Goal: Register for event/course

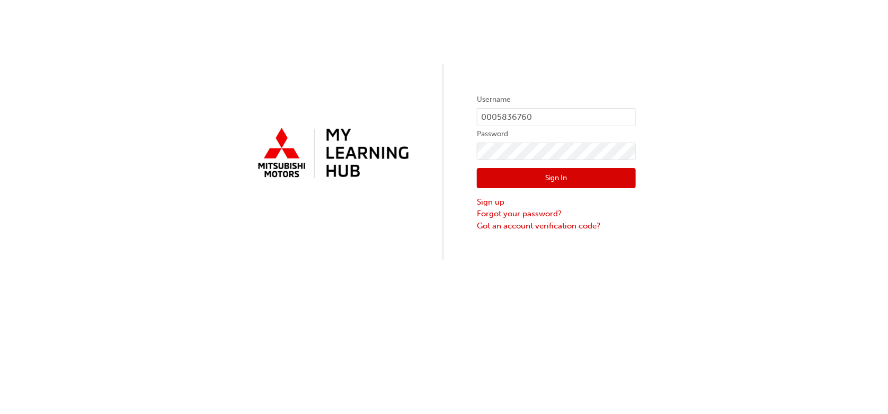
click at [550, 182] on button "Sign In" at bounding box center [556, 178] width 159 height 20
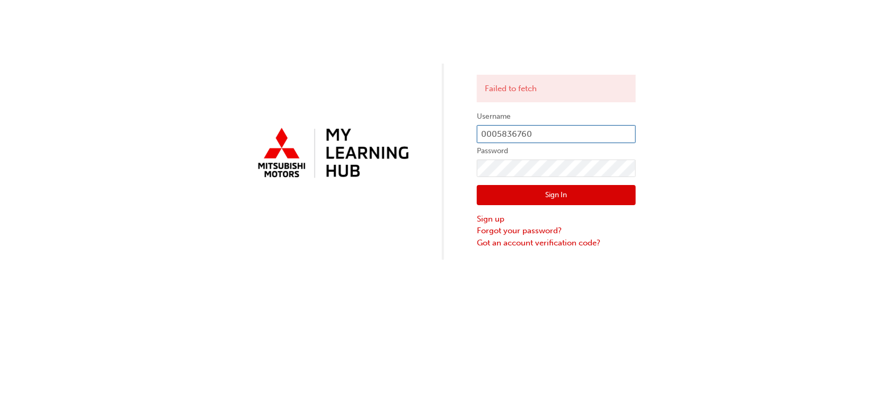
click at [536, 136] on input "0005836760" at bounding box center [556, 134] width 159 height 18
click at [538, 135] on input "000" at bounding box center [556, 134] width 159 height 18
type input "0005926045"
click button "Sign In" at bounding box center [556, 195] width 159 height 20
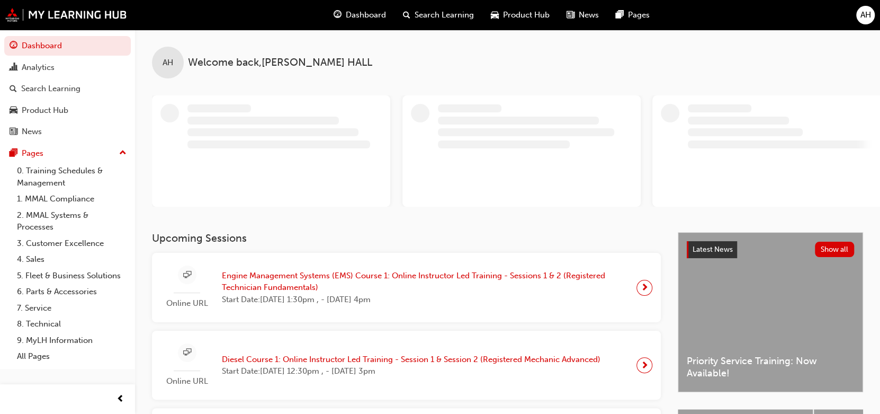
click at [290, 289] on span "Engine Management Systems (EMS) Course 1: Online Instructor Led Training - Sess…" at bounding box center [425, 282] width 406 height 24
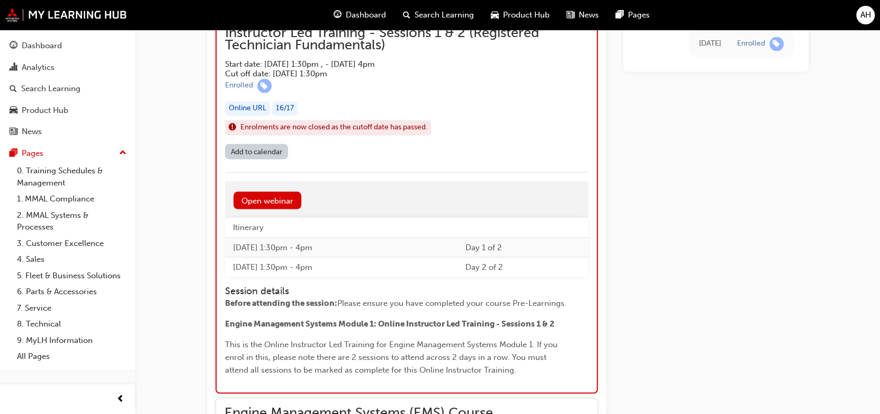
scroll to position [1167, 0]
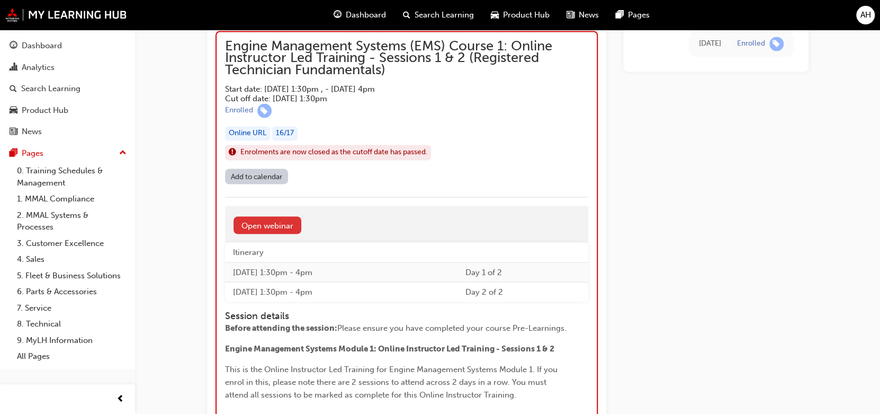
click at [257, 223] on link "Open webinar" at bounding box center [268, 224] width 68 height 17
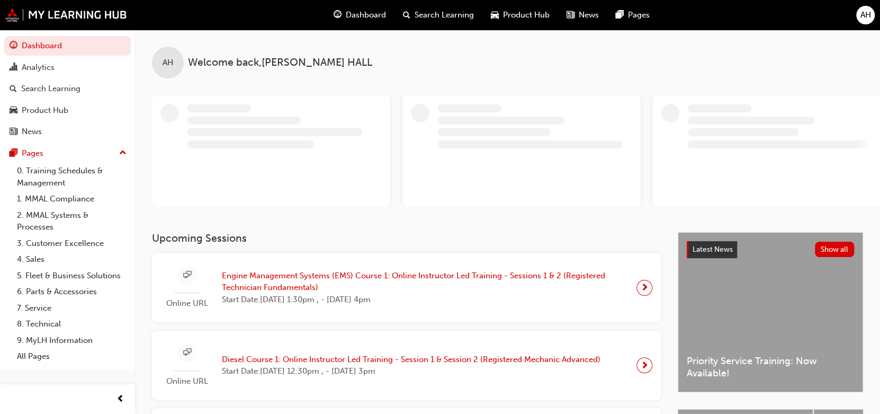
click at [861, 14] on span "AH" at bounding box center [866, 15] width 11 height 12
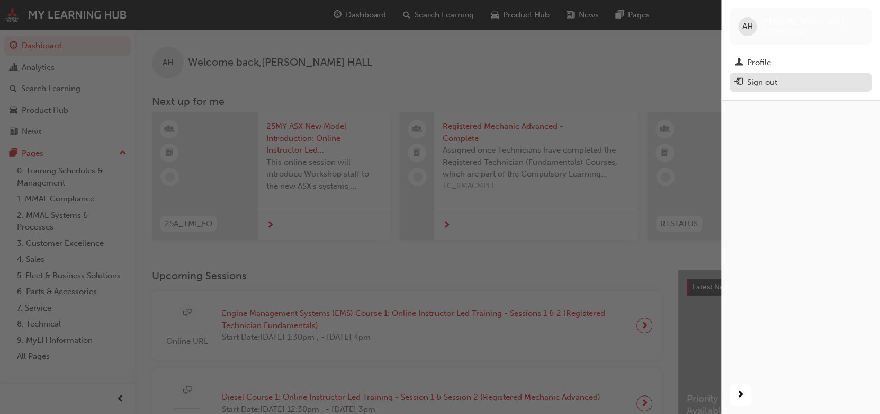
click at [768, 84] on div "Sign out" at bounding box center [763, 82] width 30 height 12
